Goal: Navigation & Orientation: Find specific page/section

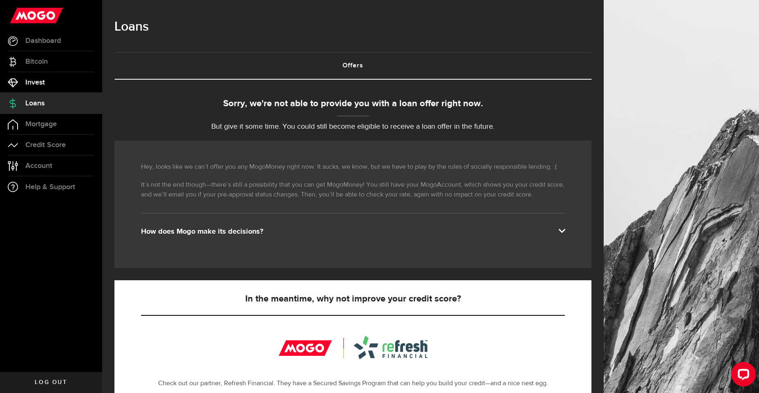
click at [40, 83] on span "Invest" at bounding box center [35, 82] width 20 height 7
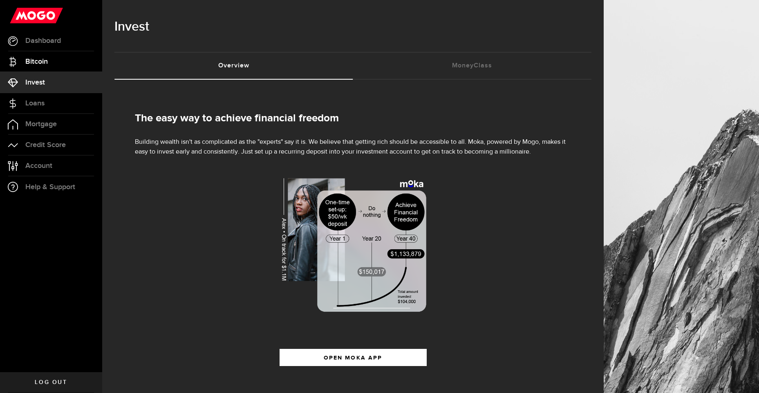
click at [39, 62] on span "Bitcoin" at bounding box center [36, 61] width 22 height 7
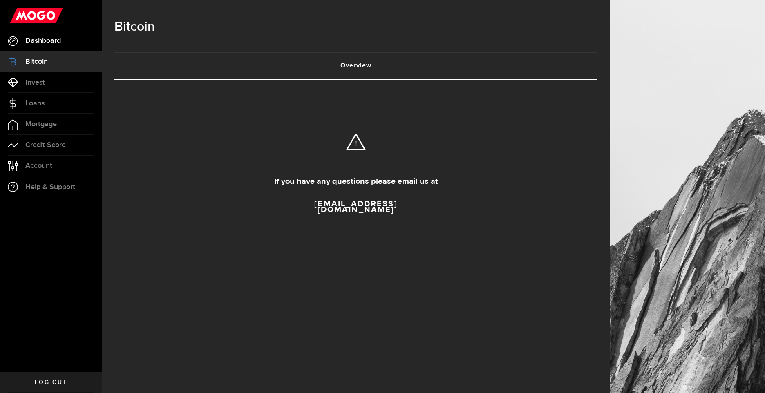
click at [45, 43] on span "Dashboard" at bounding box center [43, 40] width 36 height 7
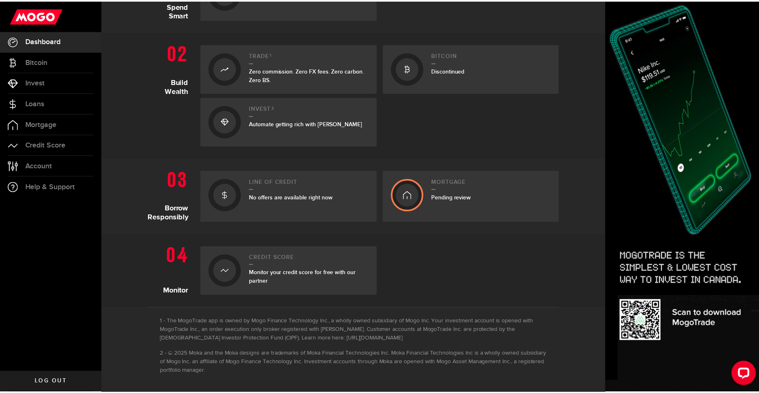
scroll to position [233, 0]
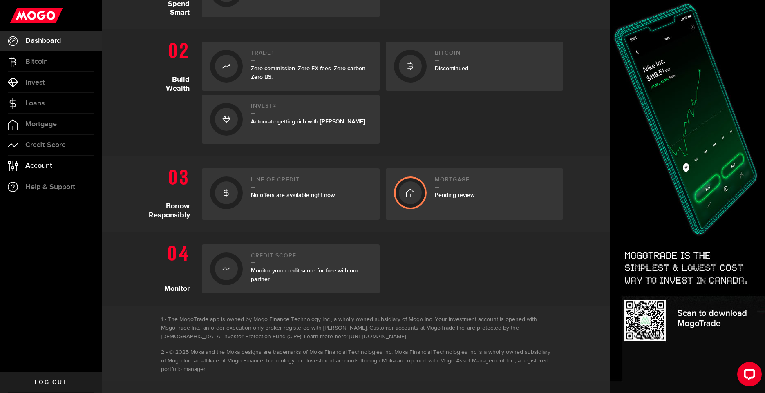
click at [49, 167] on span "Account" at bounding box center [38, 165] width 27 height 7
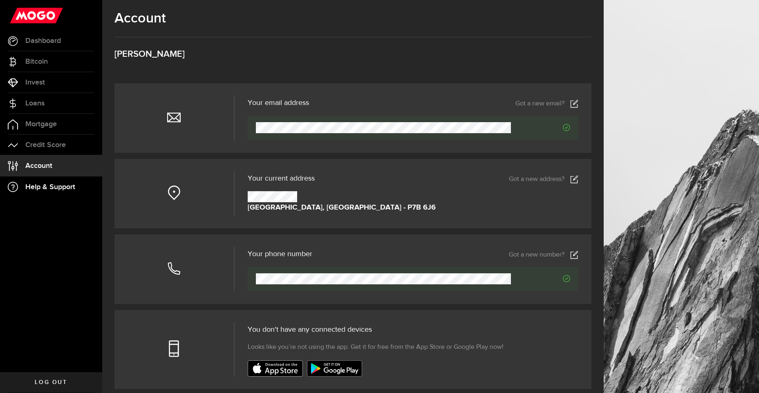
click at [52, 192] on link "Help & Support" at bounding box center [51, 187] width 102 height 21
